Goal: Transaction & Acquisition: Purchase product/service

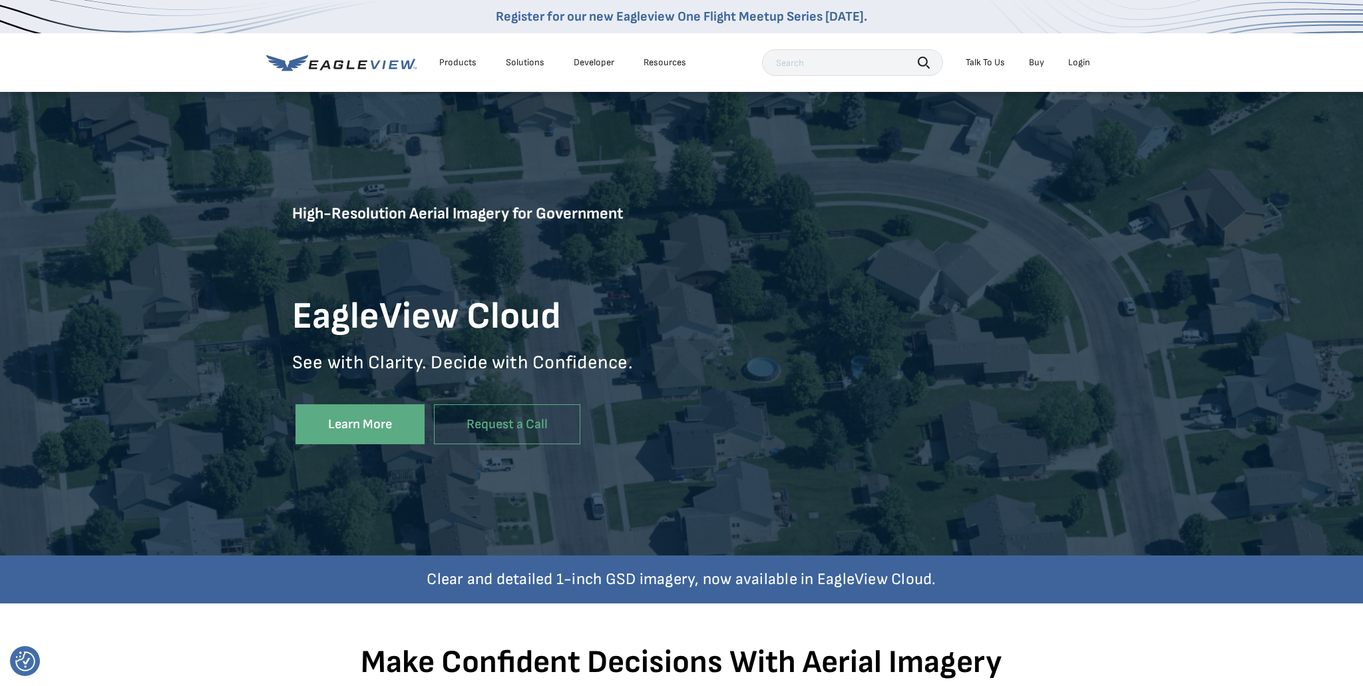
click at [1082, 62] on div "Login" at bounding box center [1079, 63] width 22 height 12
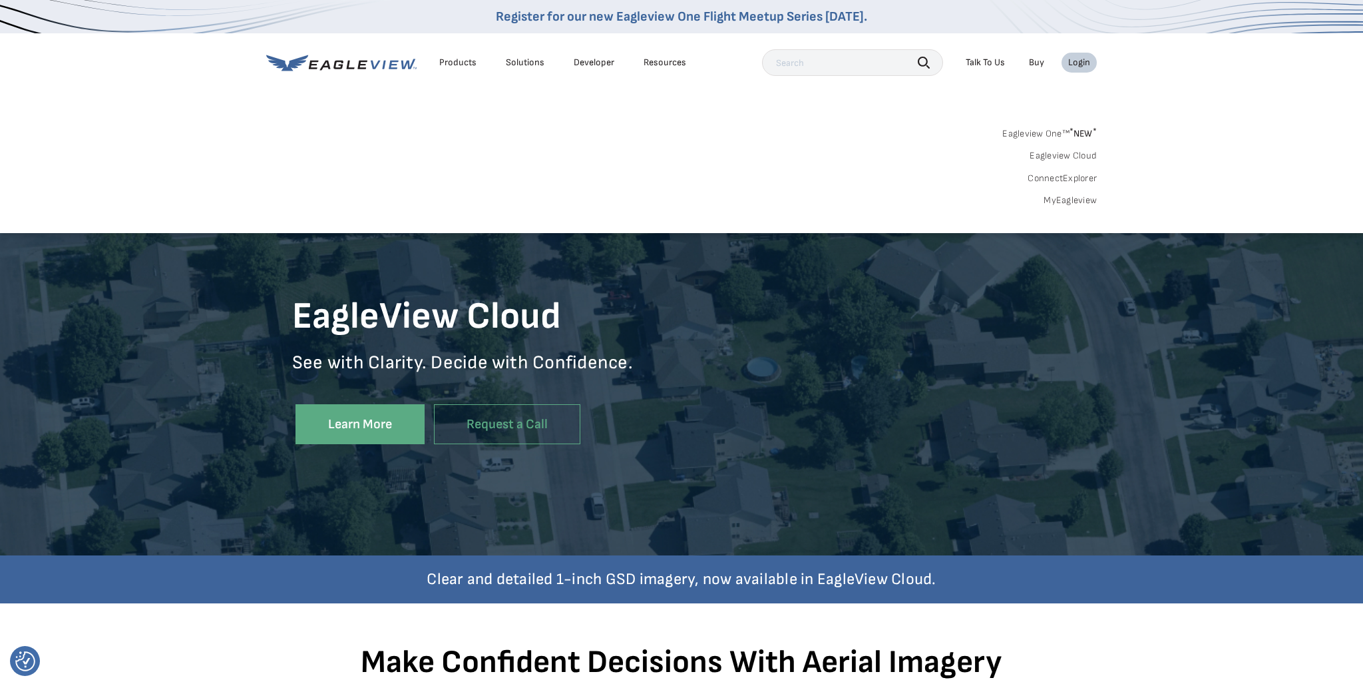
click at [1068, 200] on link "MyEagleview" at bounding box center [1070, 200] width 53 height 12
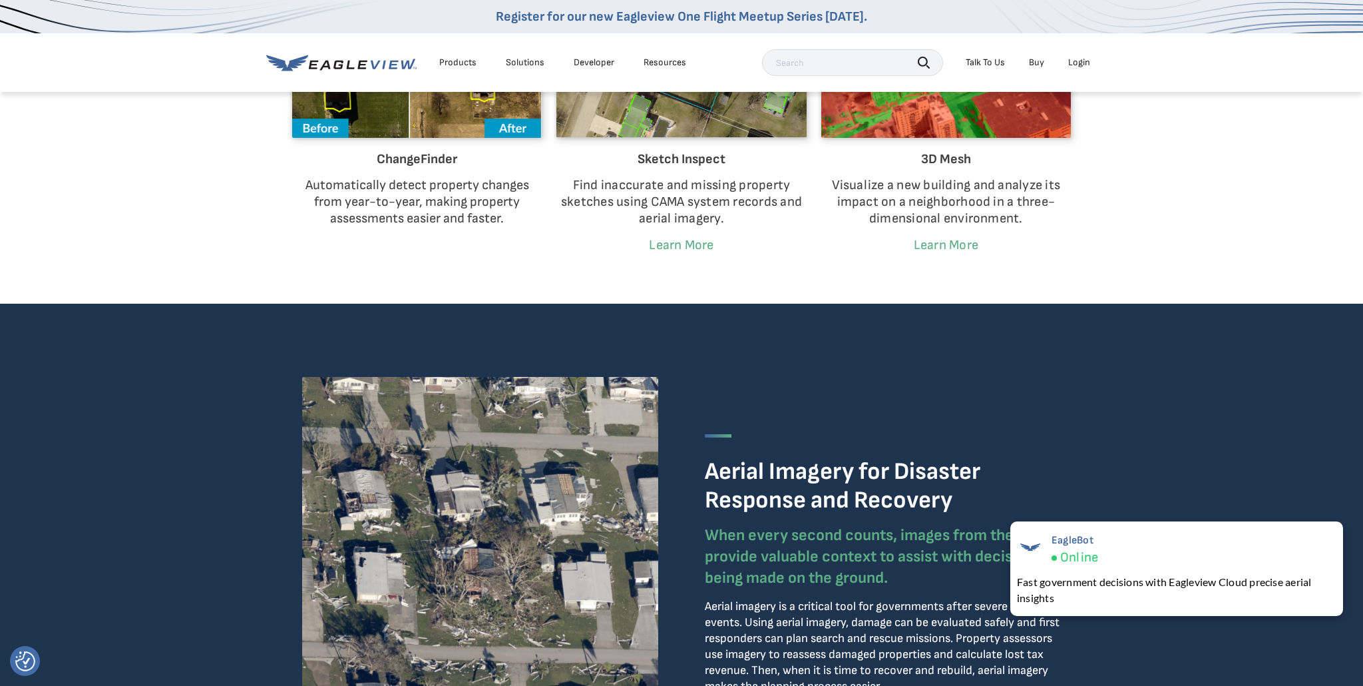
scroll to position [2560, 0]
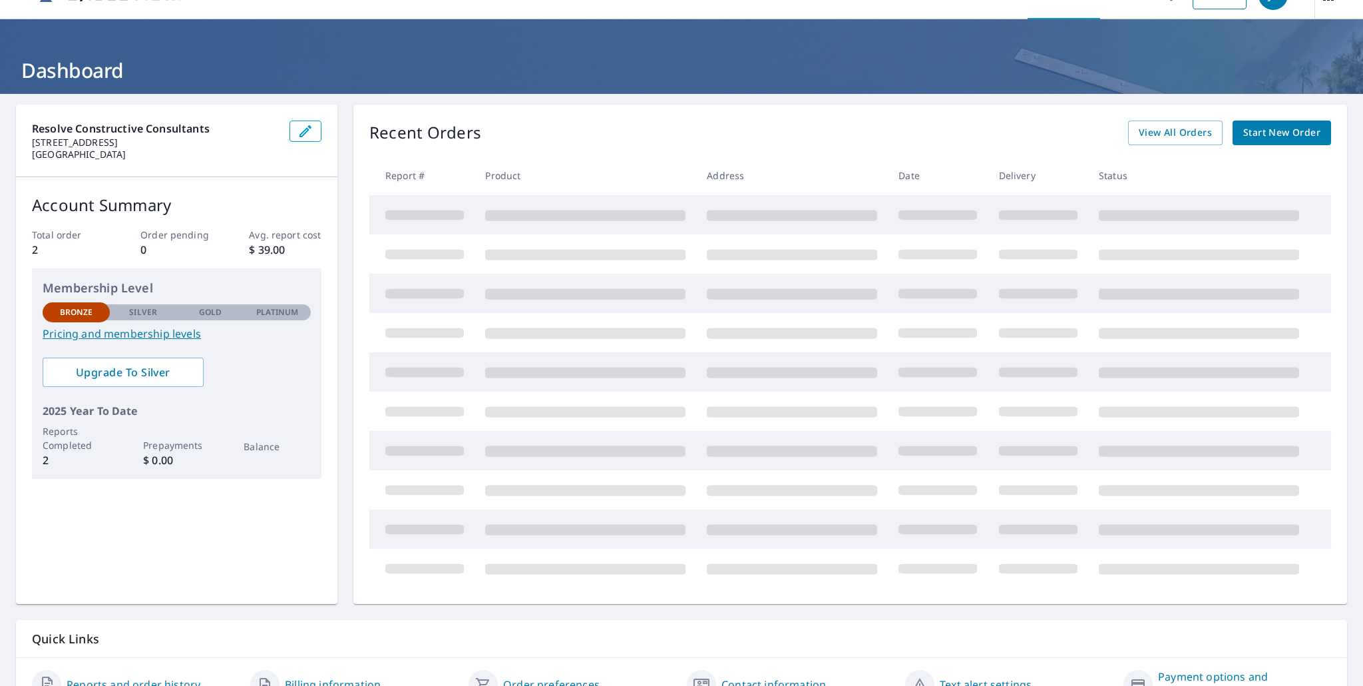
scroll to position [35, 0]
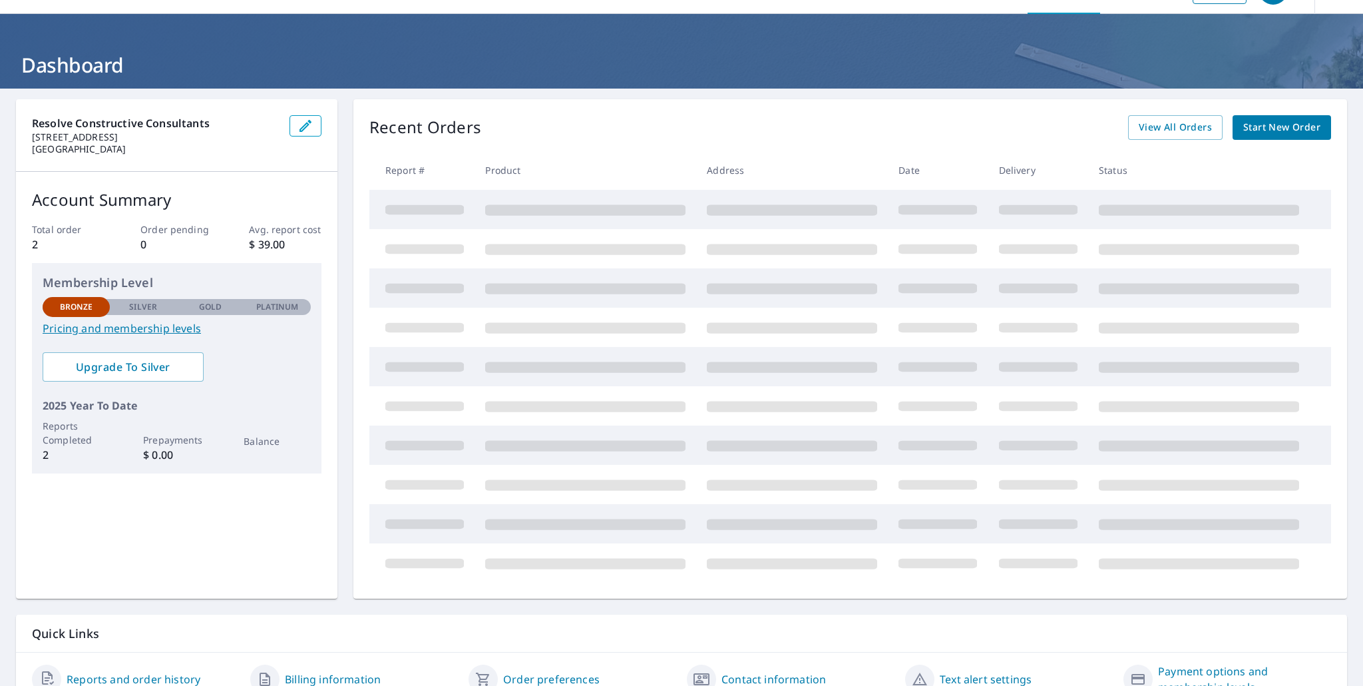
click at [1267, 127] on span "Start New Order" at bounding box center [1281, 127] width 77 height 17
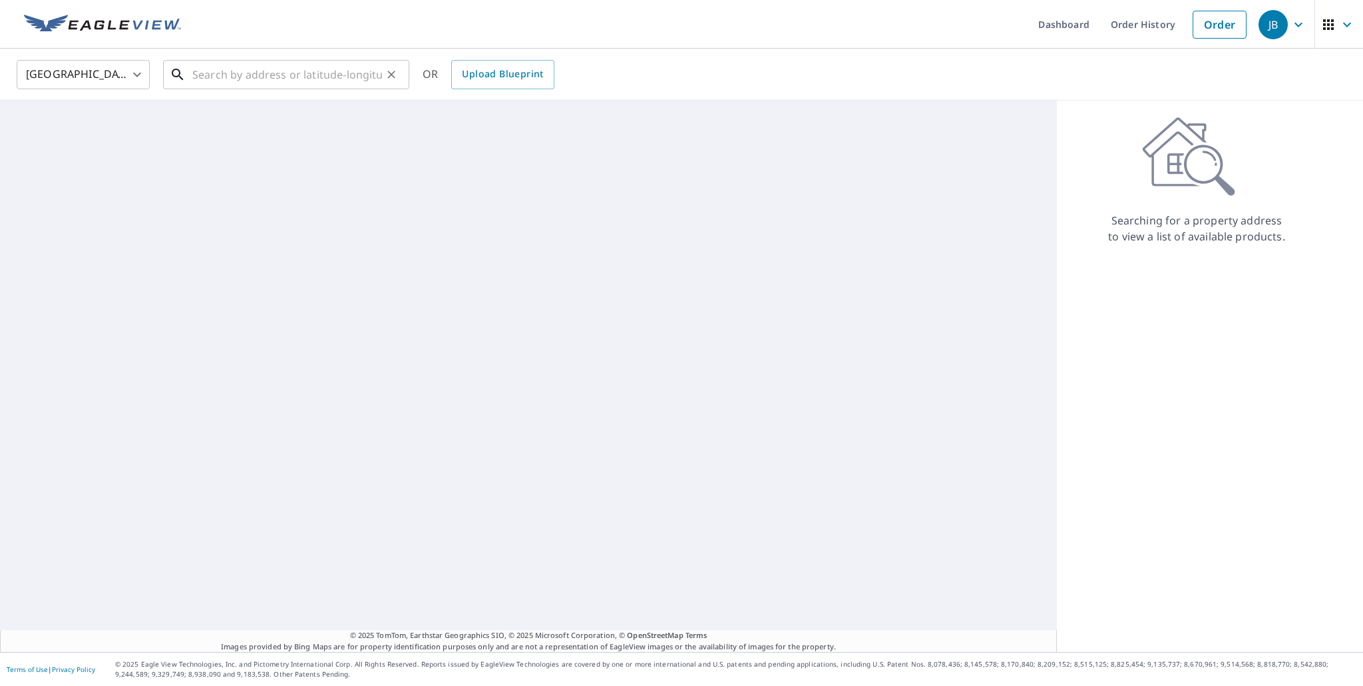
click at [212, 77] on input "text" at bounding box center [287, 74] width 190 height 37
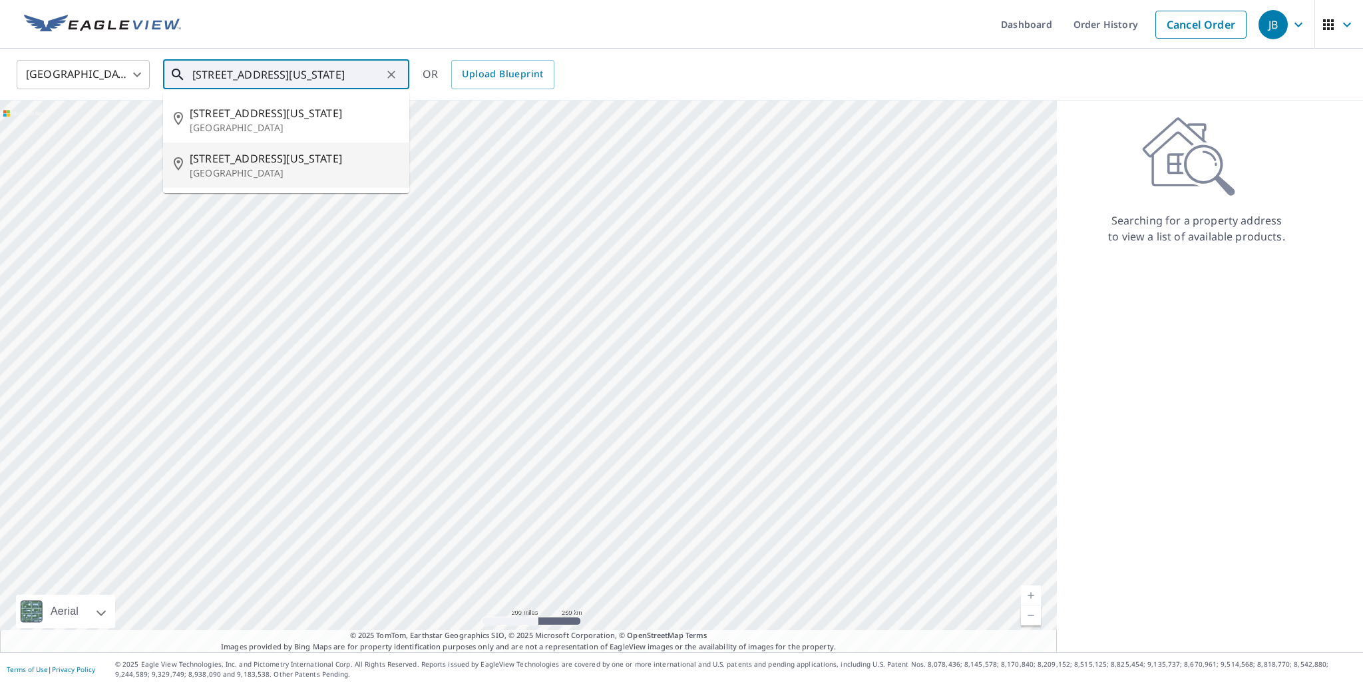
click at [285, 164] on span "[STREET_ADDRESS][US_STATE]" at bounding box center [294, 158] width 209 height 16
type input "[STREET_ADDRESS][US_STATE]"
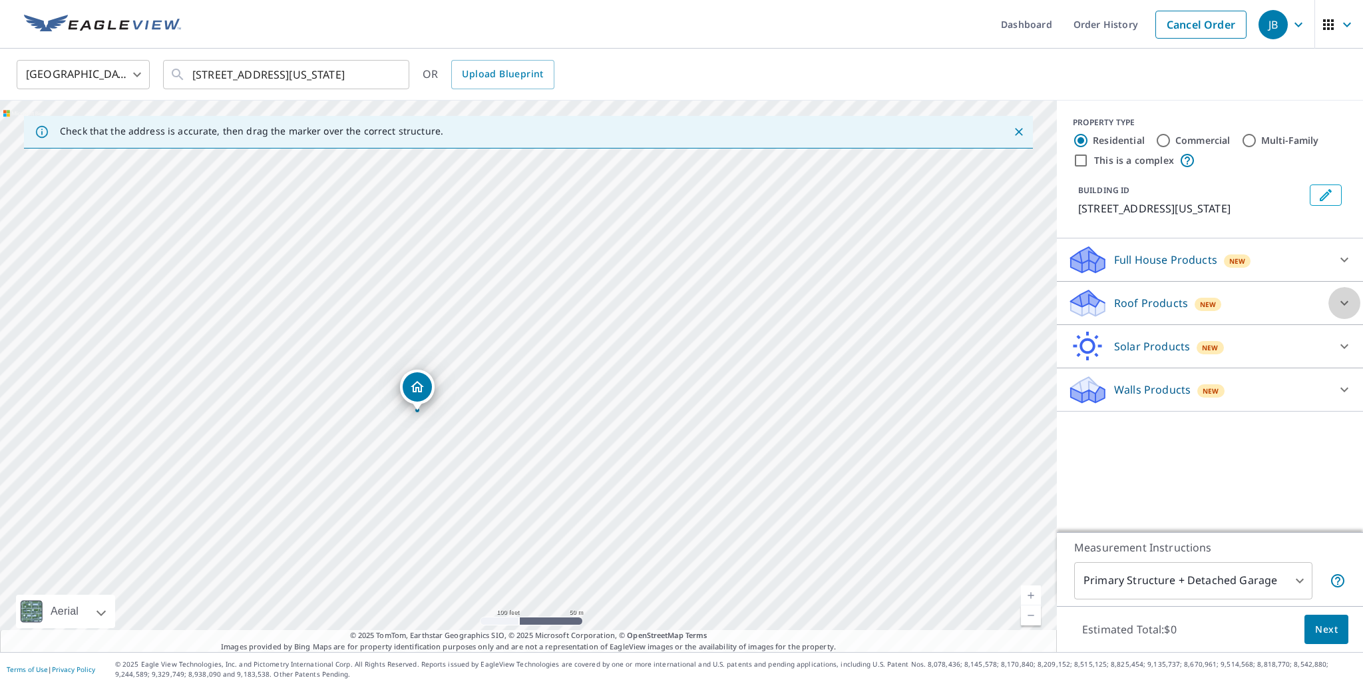
click at [1352, 311] on icon at bounding box center [1344, 303] width 16 height 16
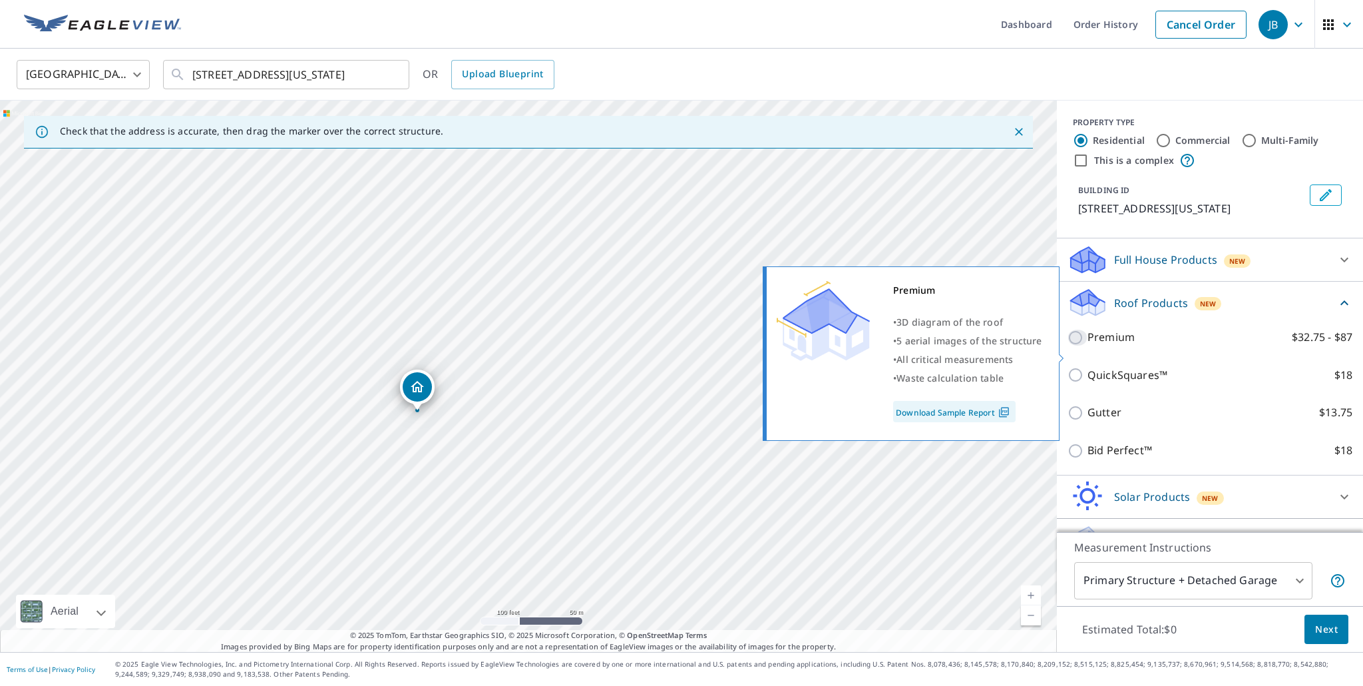
click at [1074, 345] on input "Premium $32.75 - $87" at bounding box center [1078, 337] width 20 height 16
checkbox input "true"
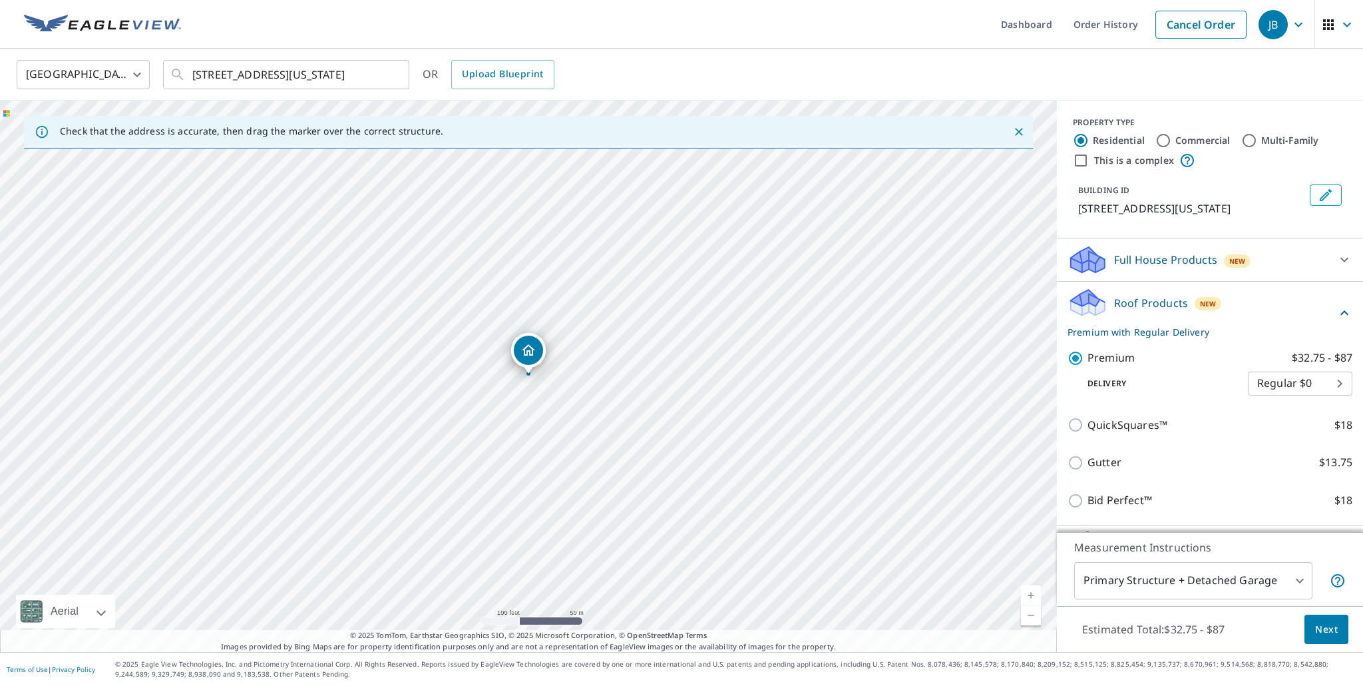
click at [1301, 582] on body "JB JB Dashboard Order History Cancel Order JB [GEOGRAPHIC_DATA] [GEOGRAPHIC_DAT…" at bounding box center [681, 343] width 1363 height 686
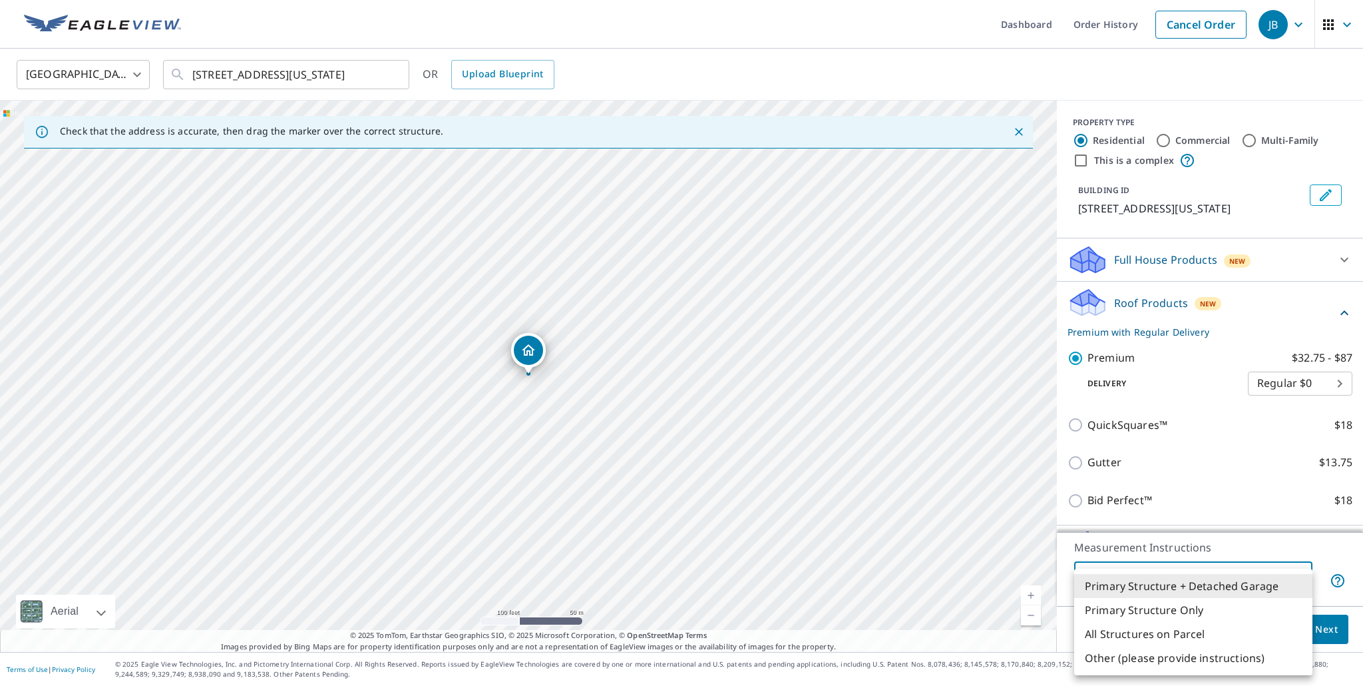
click at [1262, 611] on li "Primary Structure Only" at bounding box center [1193, 610] width 238 height 24
type input "2"
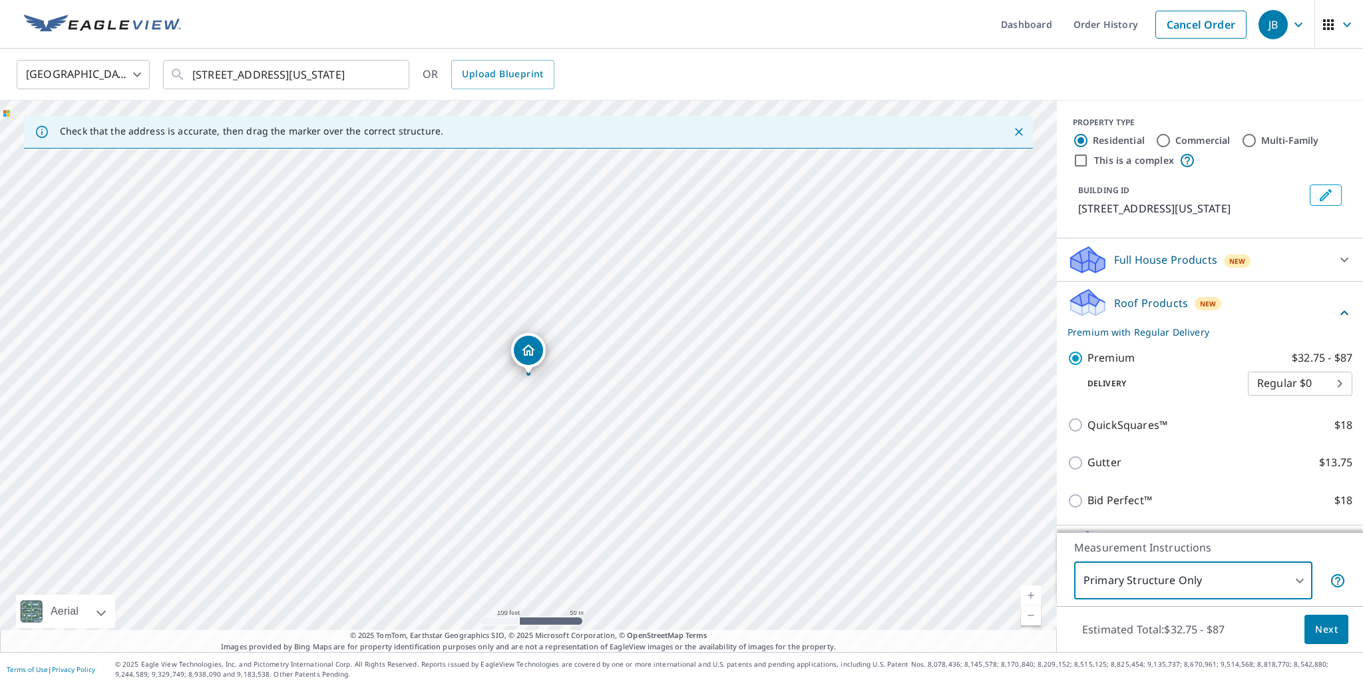
click at [1336, 623] on span "Next" at bounding box center [1326, 629] width 23 height 17
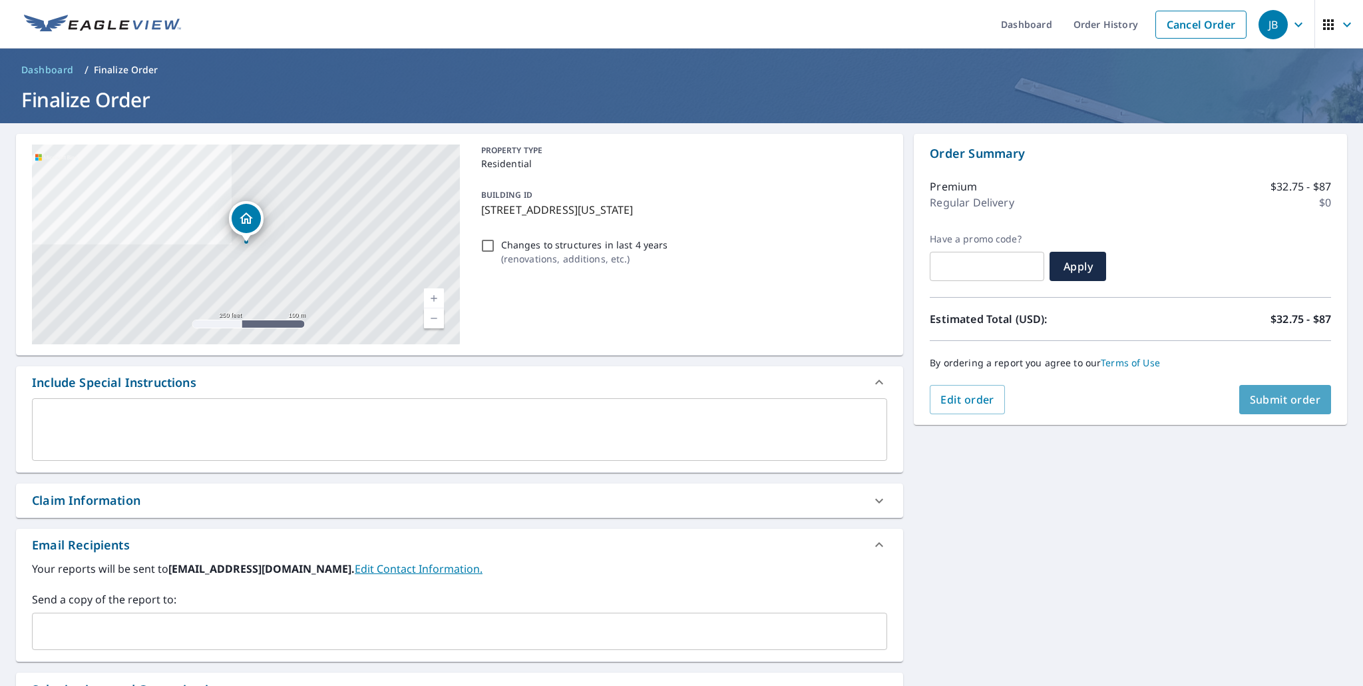
click at [1301, 403] on span "Submit order" at bounding box center [1285, 399] width 71 height 15
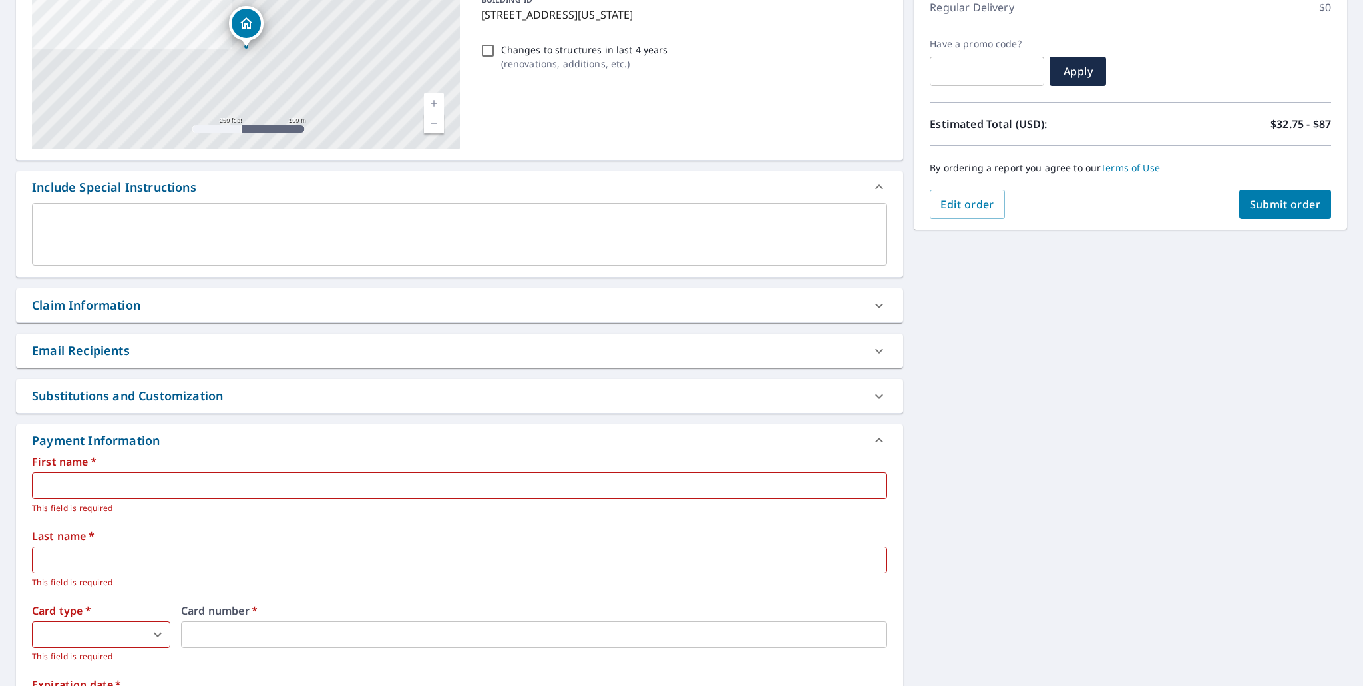
scroll to position [196, 0]
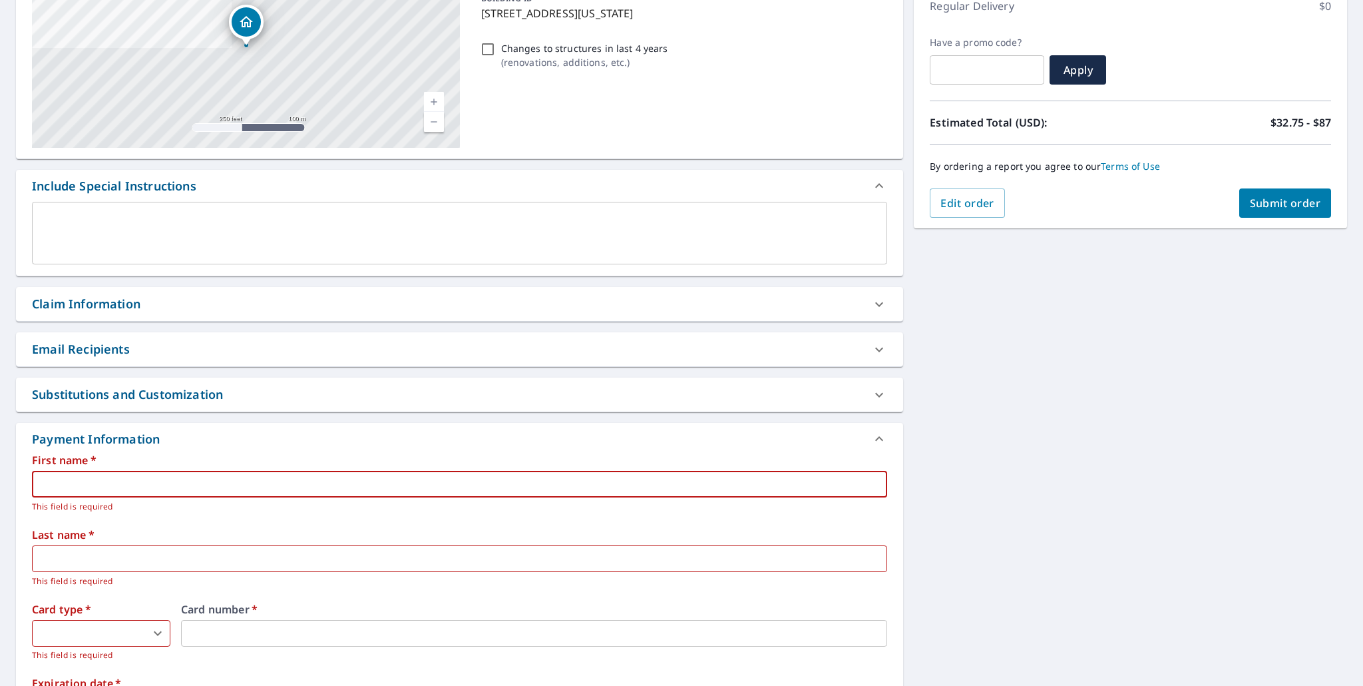
drag, startPoint x: 263, startPoint y: 487, endPoint x: 312, endPoint y: 481, distance: 49.6
click at [263, 487] on input "text" at bounding box center [459, 484] width 855 height 27
type input "[PERSON_NAME]"
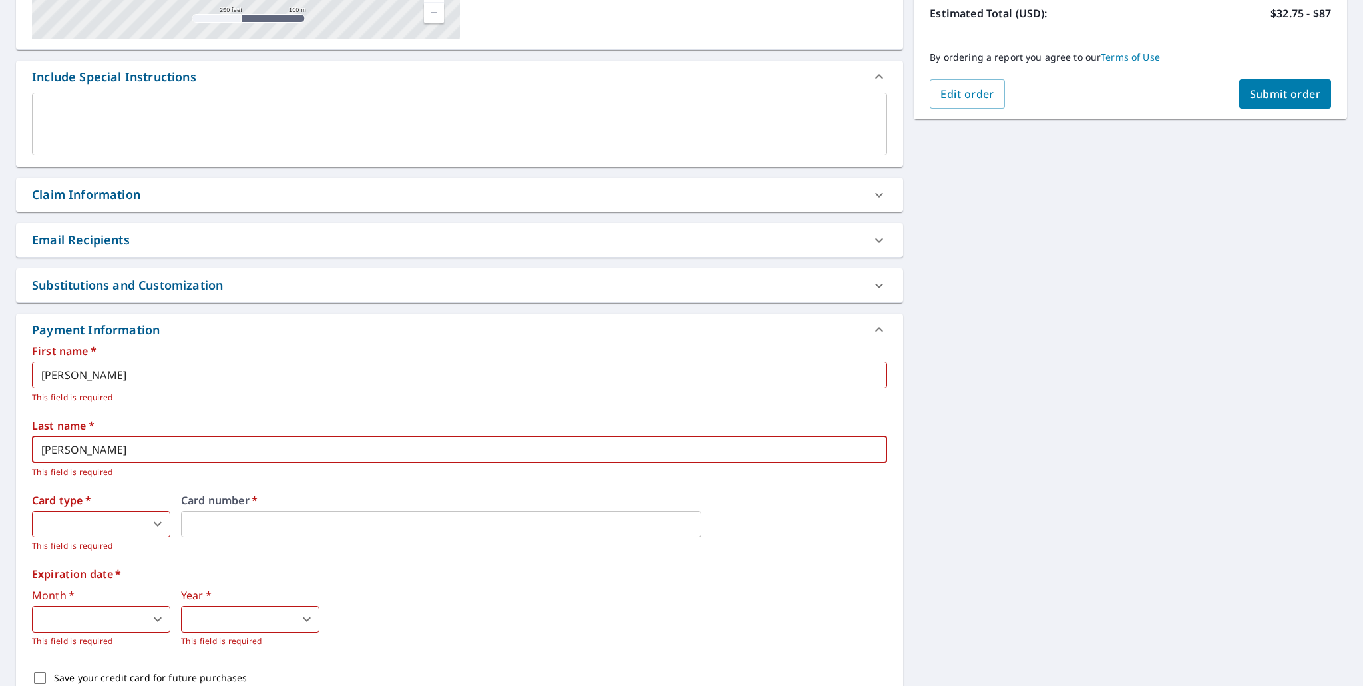
scroll to position [307, 0]
type input "[PERSON_NAME]"
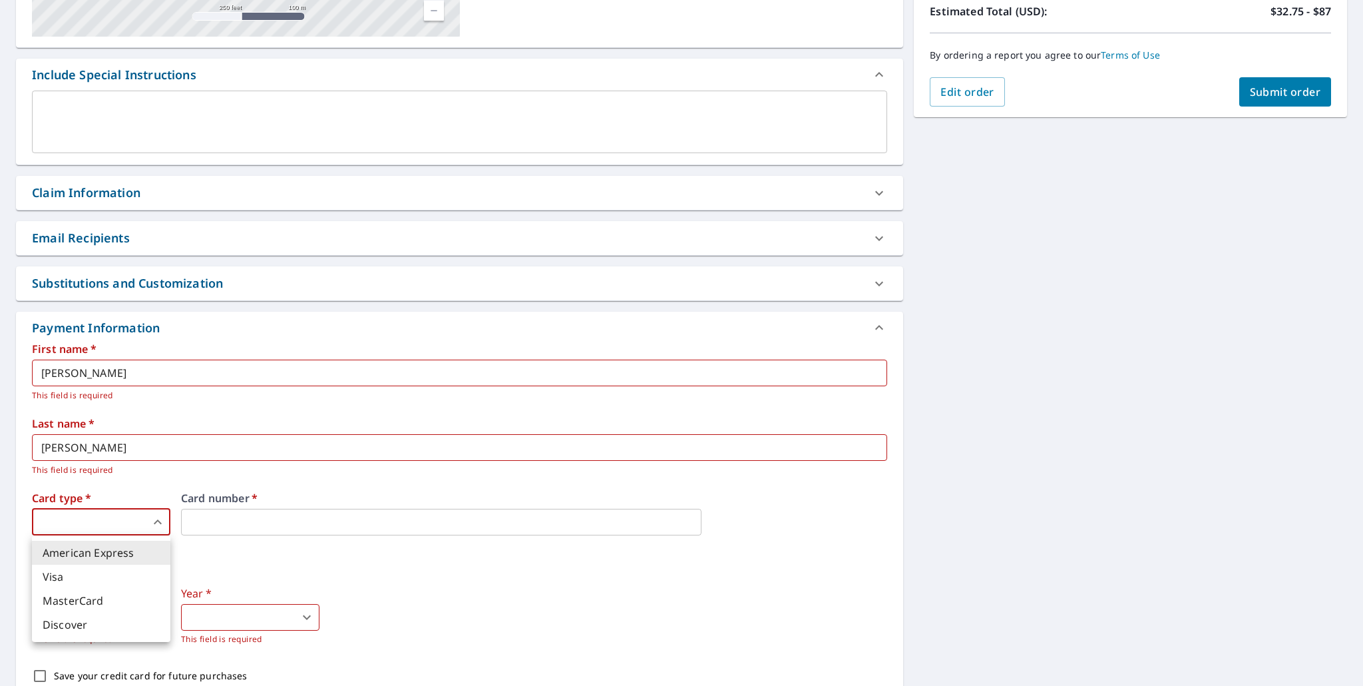
click at [157, 522] on body "JB JB Dashboard Order History Cancel Order JB Dashboard / Finalize Order Finali…" at bounding box center [681, 343] width 1363 height 686
click at [111, 577] on li "Visa" at bounding box center [101, 576] width 138 height 24
type input "2"
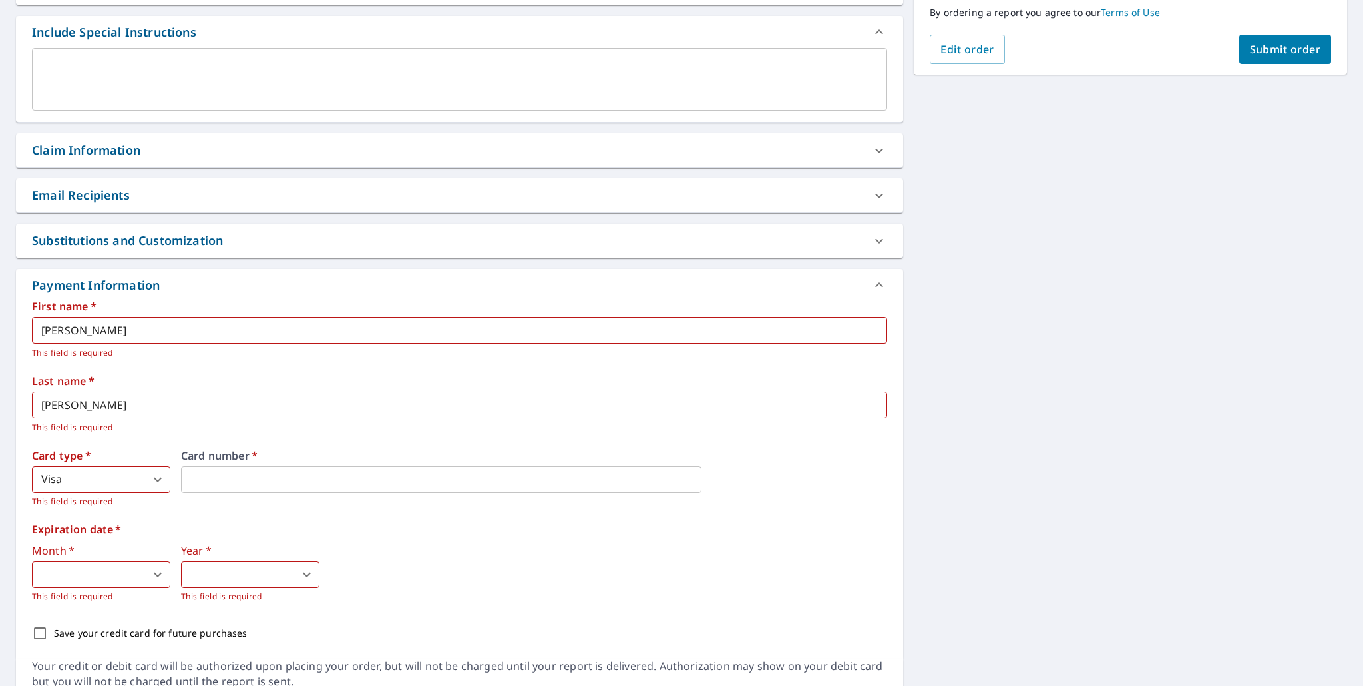
scroll to position [364, 0]
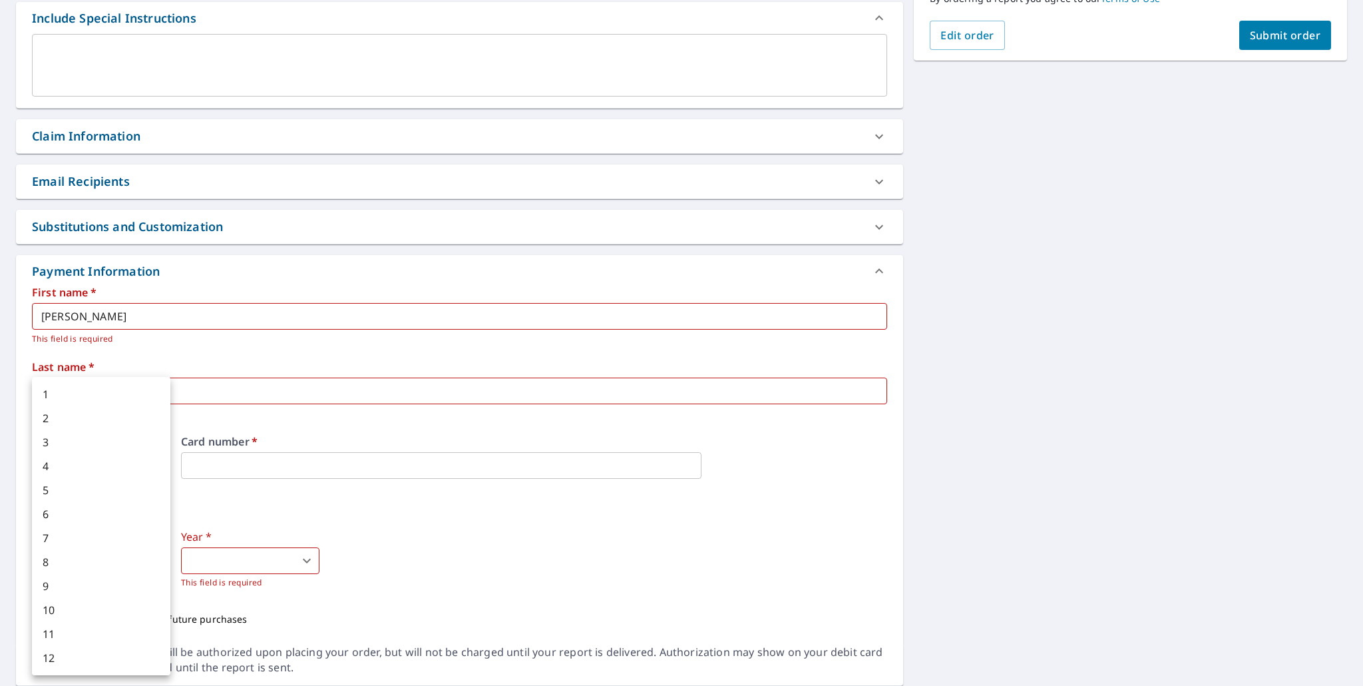
click at [156, 562] on body "JB JB Dashboard Order History Cancel Order JB Dashboard / Finalize Order Finali…" at bounding box center [681, 343] width 1363 height 686
click at [140, 606] on li "10" at bounding box center [101, 610] width 138 height 24
type input "10"
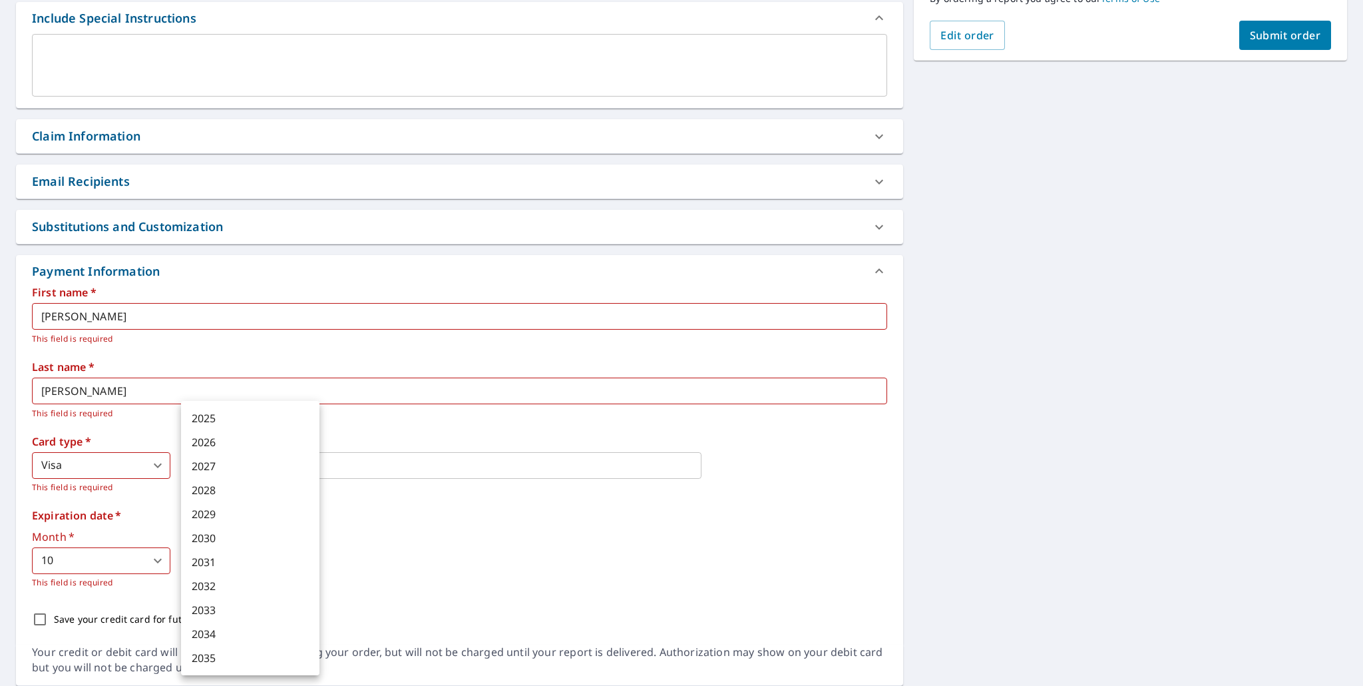
click at [305, 559] on body "JB JB Dashboard Order History Cancel Order JB Dashboard / Finalize Order Finali…" at bounding box center [681, 343] width 1363 height 686
click at [278, 515] on li "2029" at bounding box center [250, 514] width 138 height 24
type input "2029"
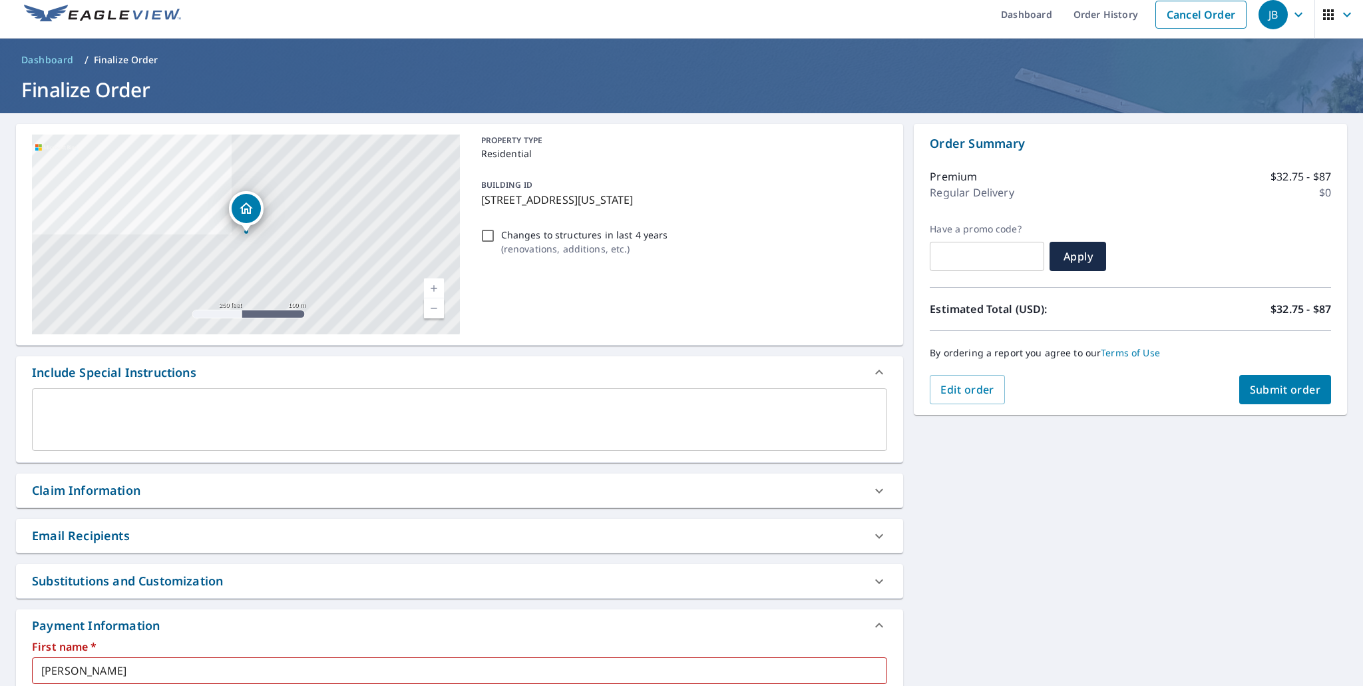
scroll to position [0, 0]
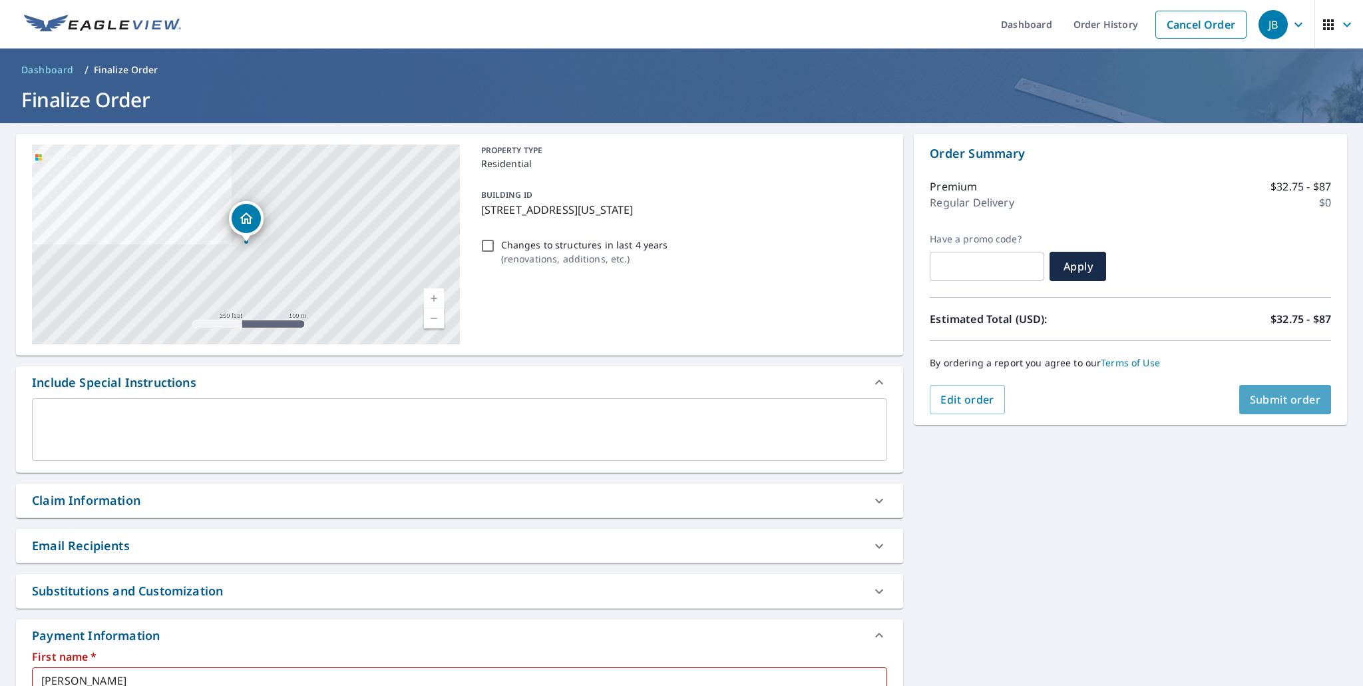
click at [1285, 399] on span "Submit order" at bounding box center [1285, 399] width 71 height 15
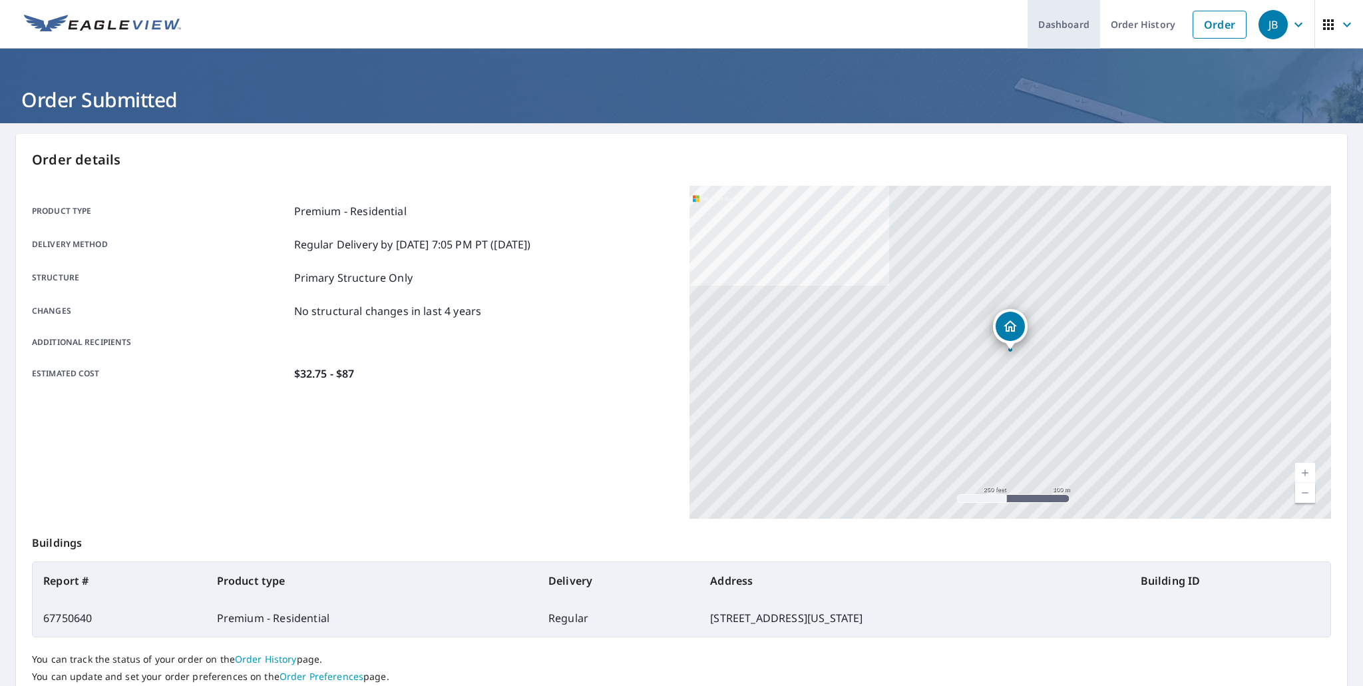
click at [1056, 24] on link "Dashboard" at bounding box center [1064, 24] width 73 height 49
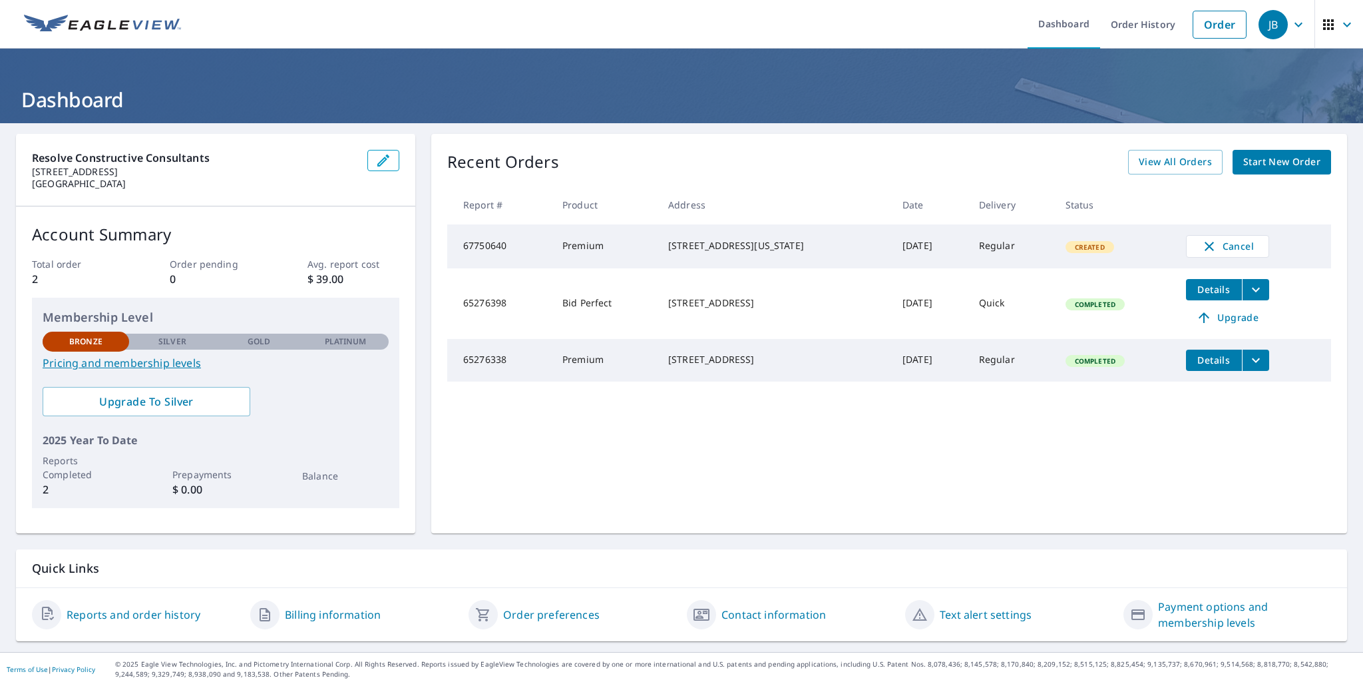
click at [122, 617] on link "Reports and order history" at bounding box center [134, 614] width 134 height 16
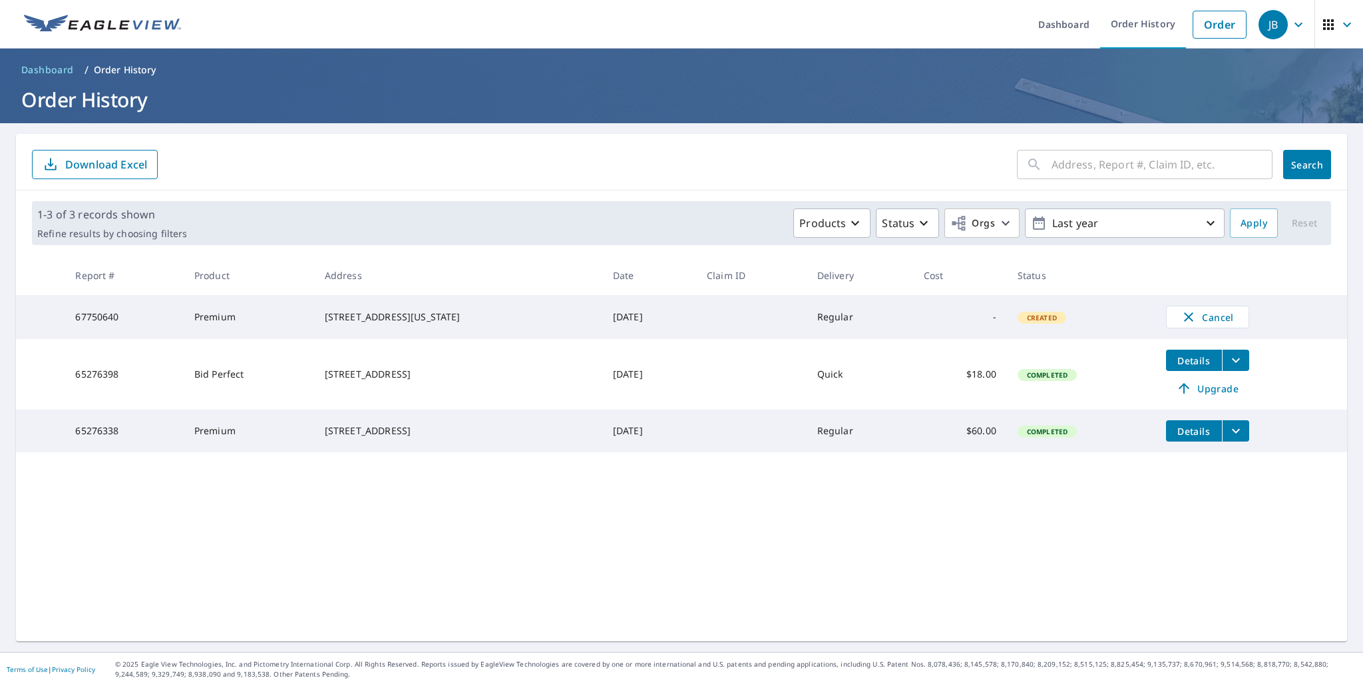
click at [1238, 434] on icon "filesDropdownBtn-65276338" at bounding box center [1236, 431] width 16 height 16
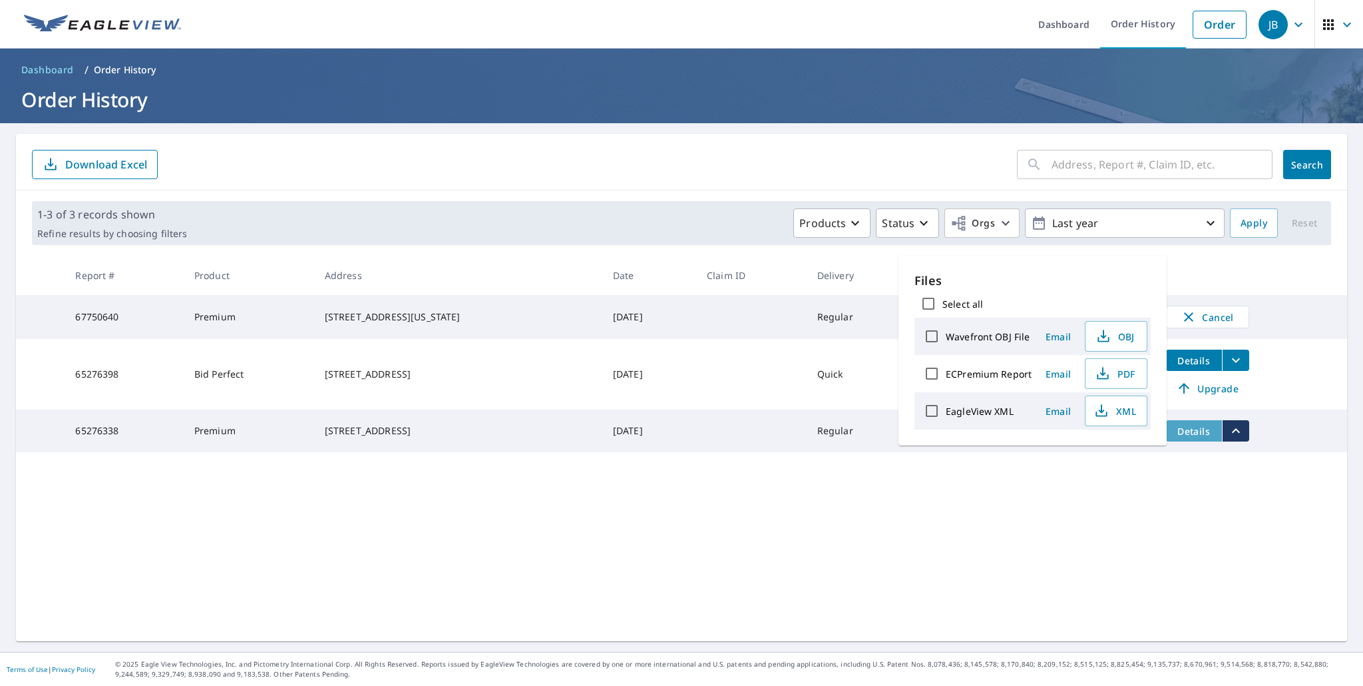
click at [1212, 437] on span "Details" at bounding box center [1194, 431] width 40 height 13
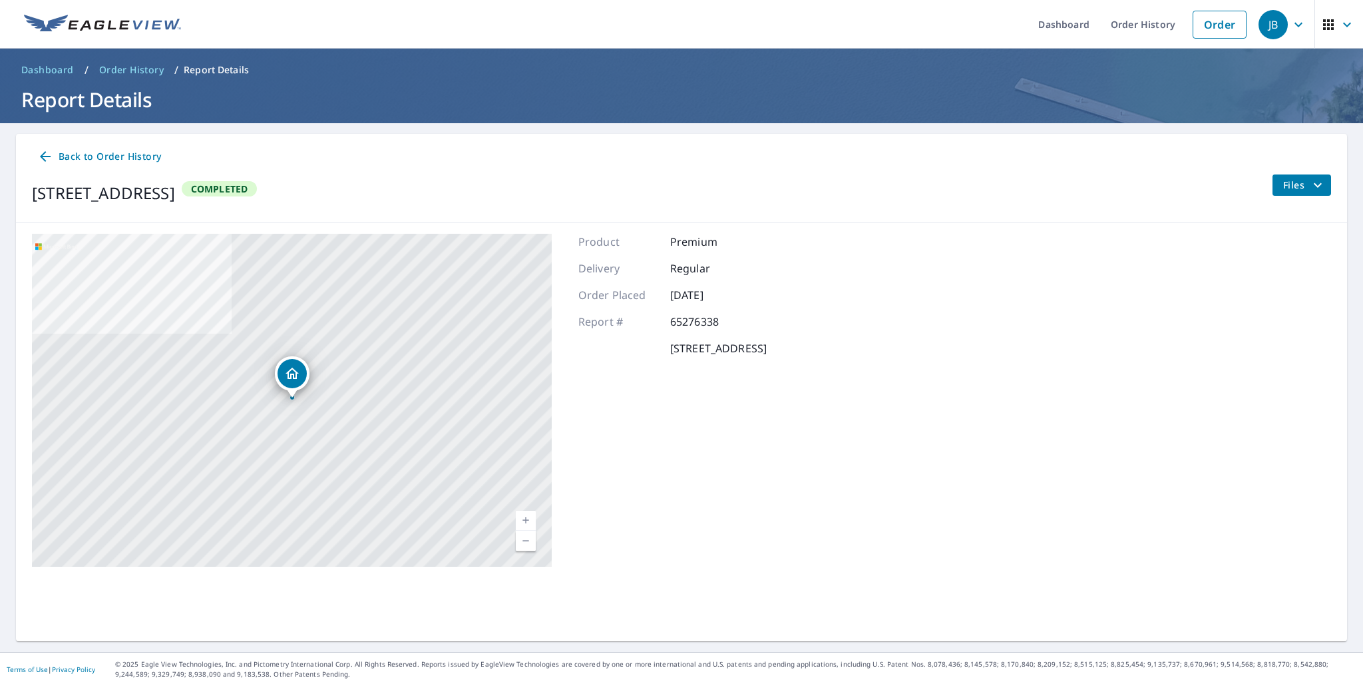
click at [141, 158] on span "Back to Order History" at bounding box center [99, 156] width 124 height 17
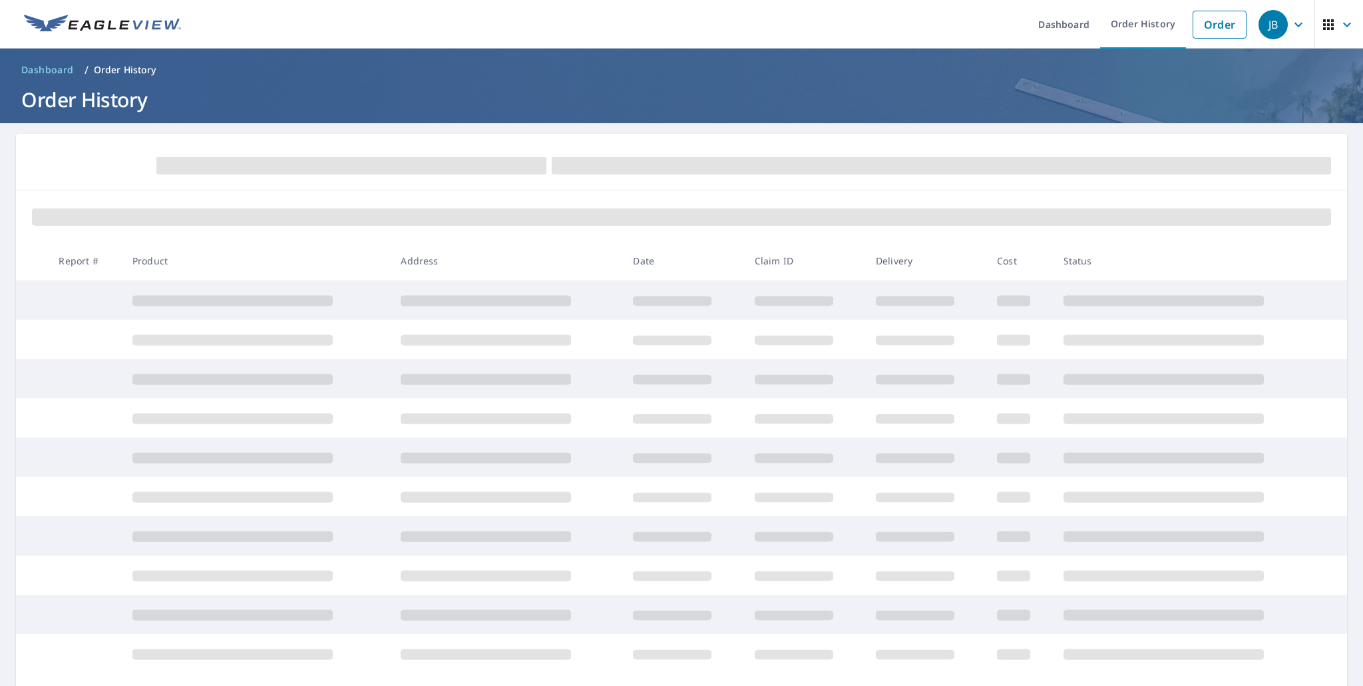
scroll to position [1, 0]
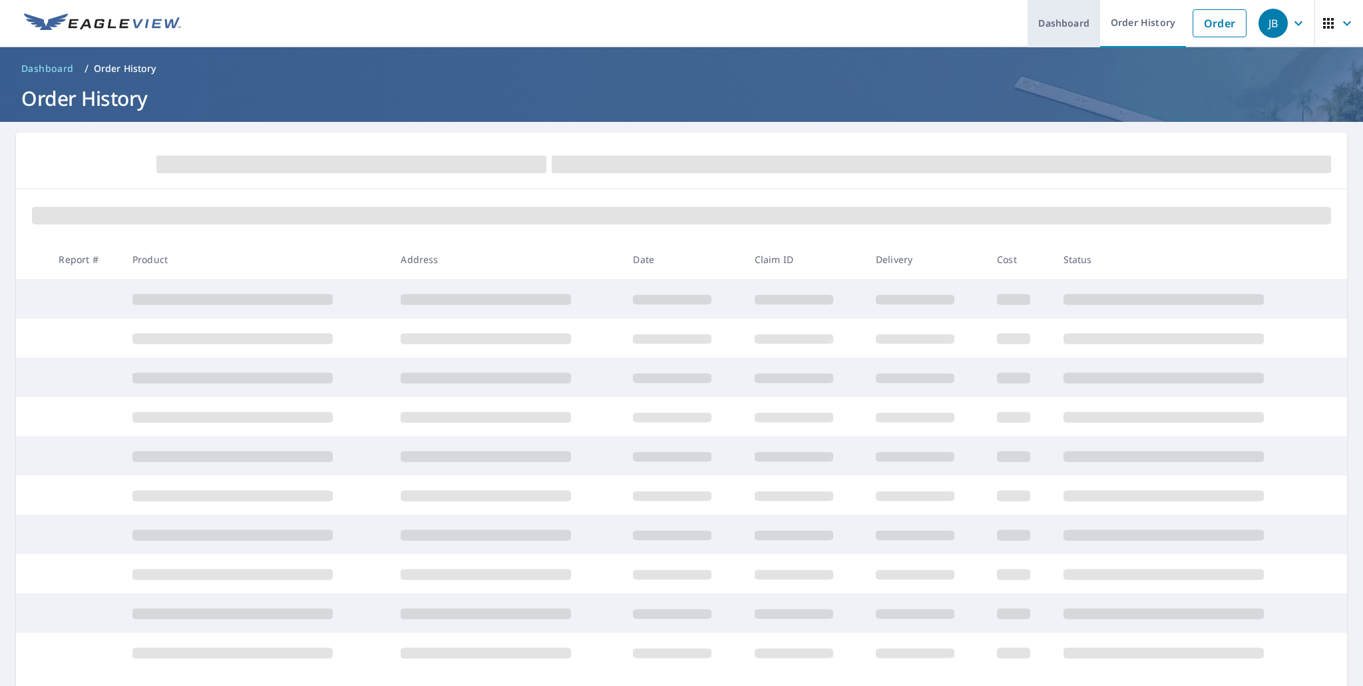
click at [1046, 23] on link "Dashboard" at bounding box center [1064, 23] width 73 height 49
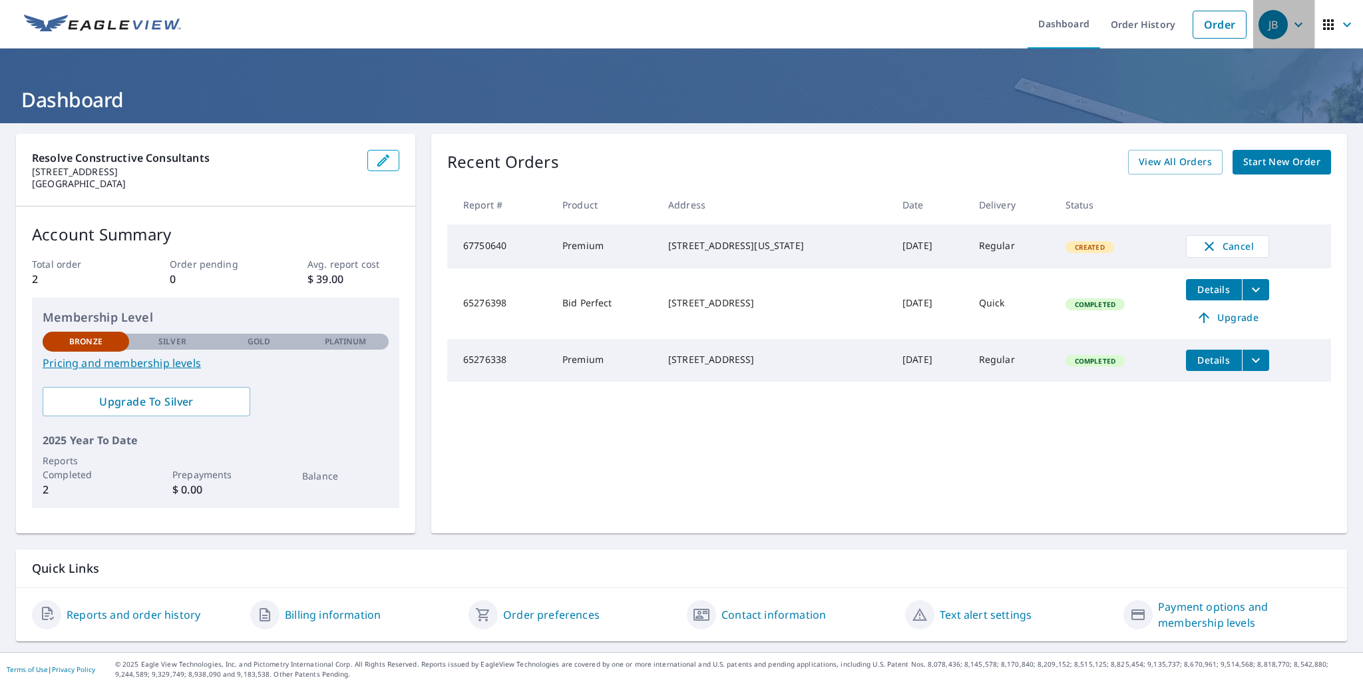
click at [1269, 22] on div "JB" at bounding box center [1273, 24] width 29 height 29
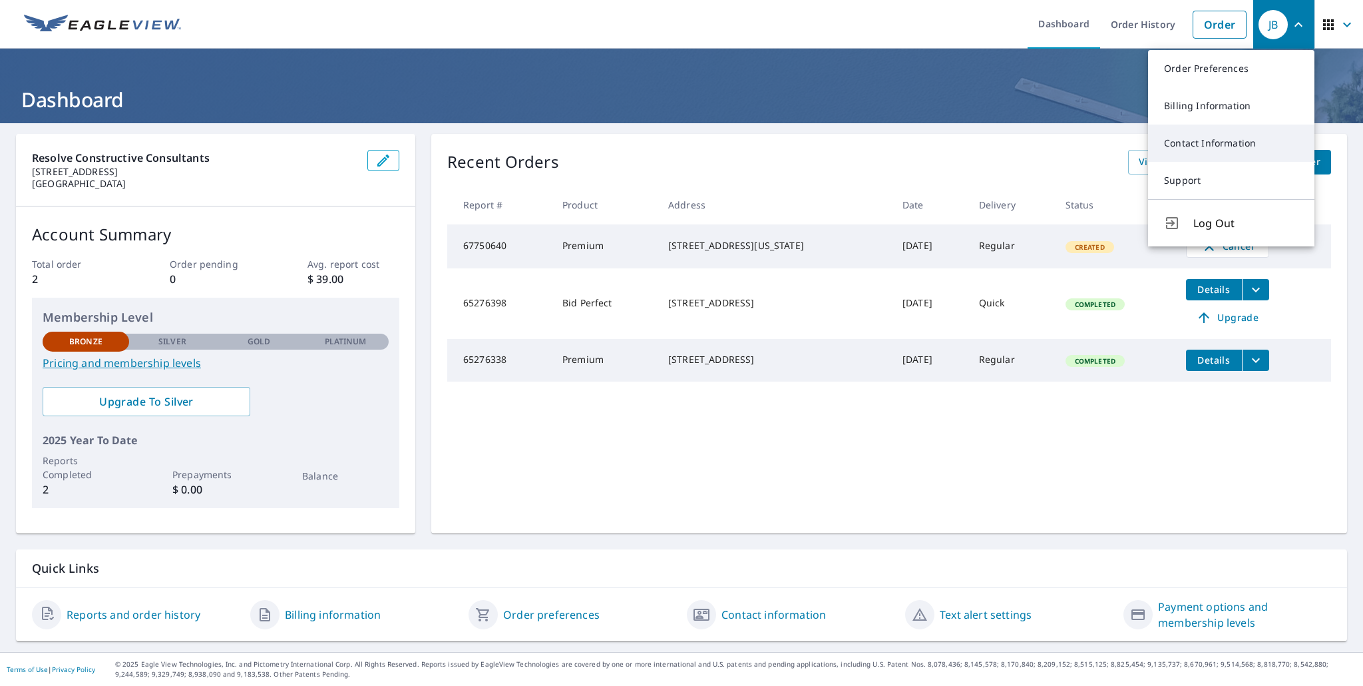
click at [1256, 153] on link "Contact Information" at bounding box center [1231, 142] width 166 height 37
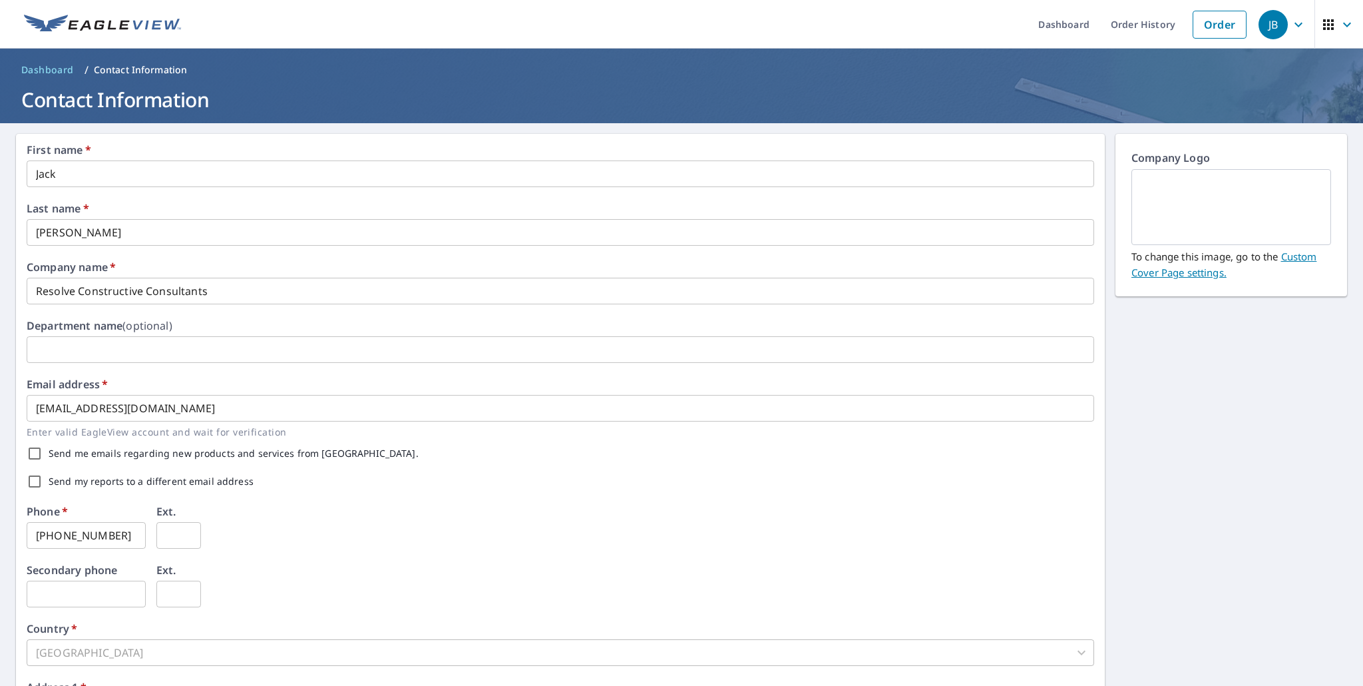
click at [1345, 24] on icon "button" at bounding box center [1347, 24] width 8 height 5
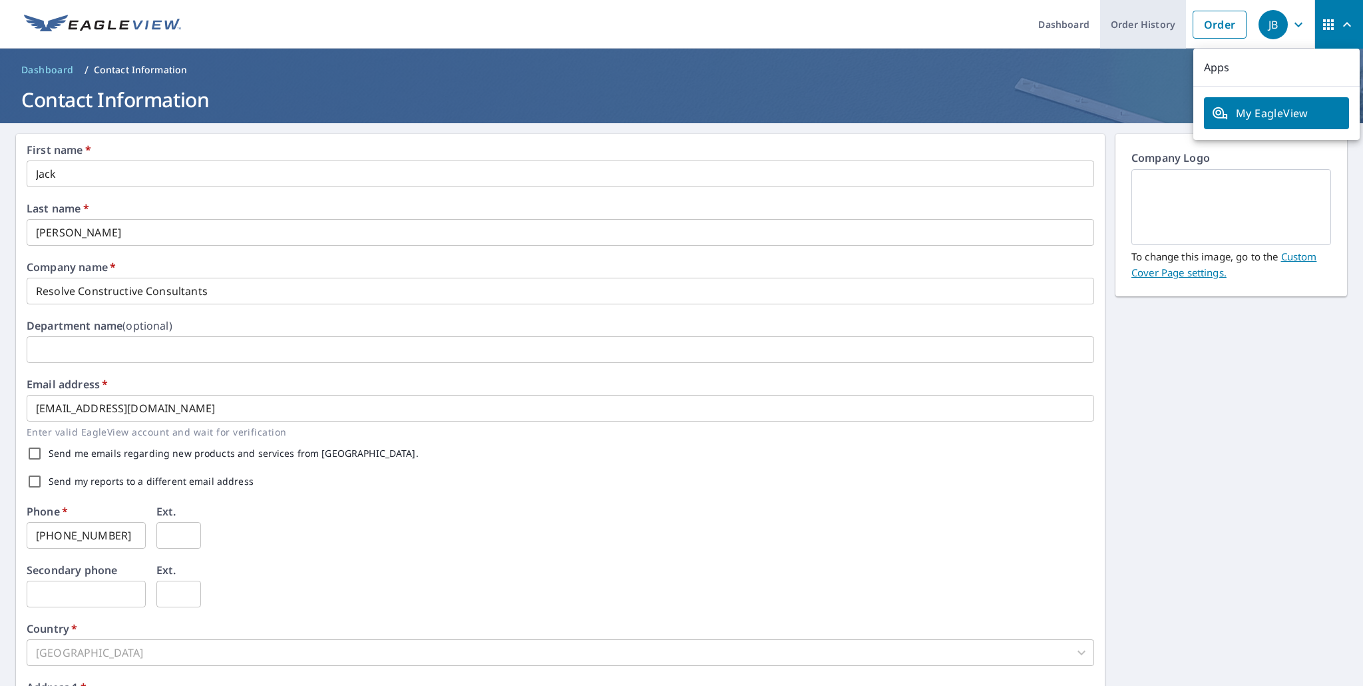
click at [1150, 26] on link "Order History" at bounding box center [1143, 24] width 86 height 49
